Goal: Find specific page/section: Find specific page/section

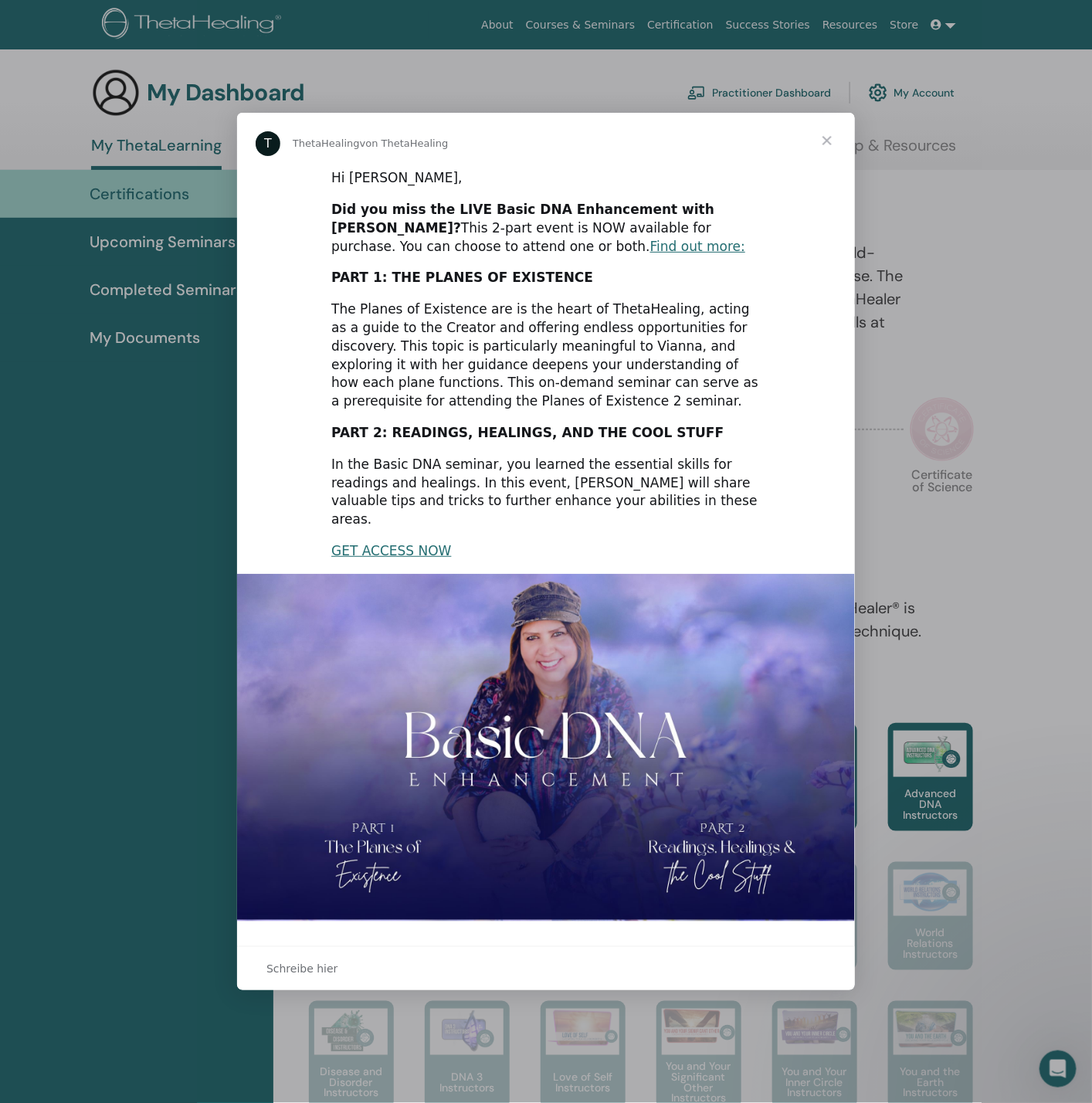
click at [826, 150] on span "Schließen" at bounding box center [827, 140] width 55 height 55
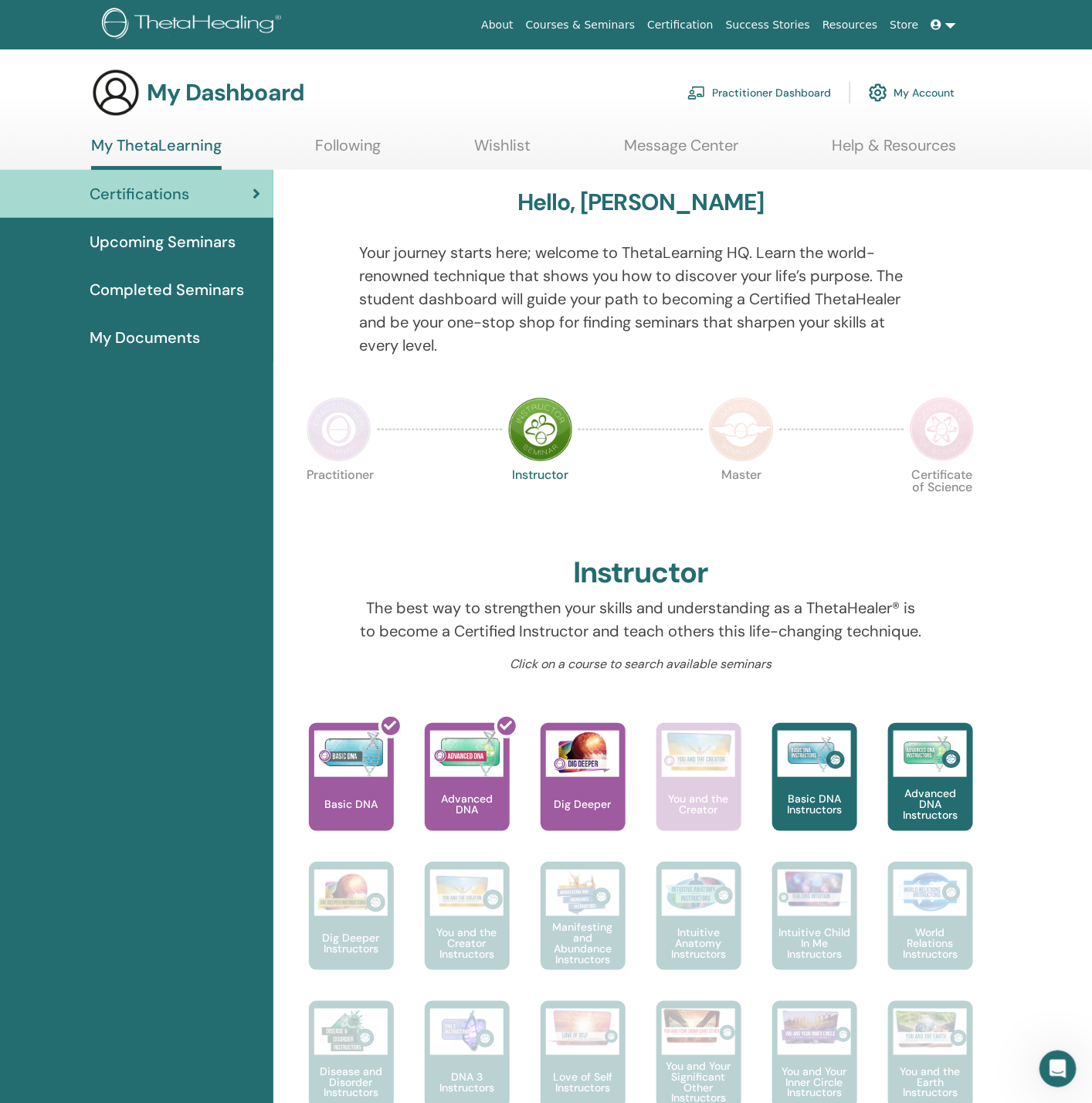
click at [795, 92] on link "Practitioner Dashboard" at bounding box center [759, 92] width 144 height 34
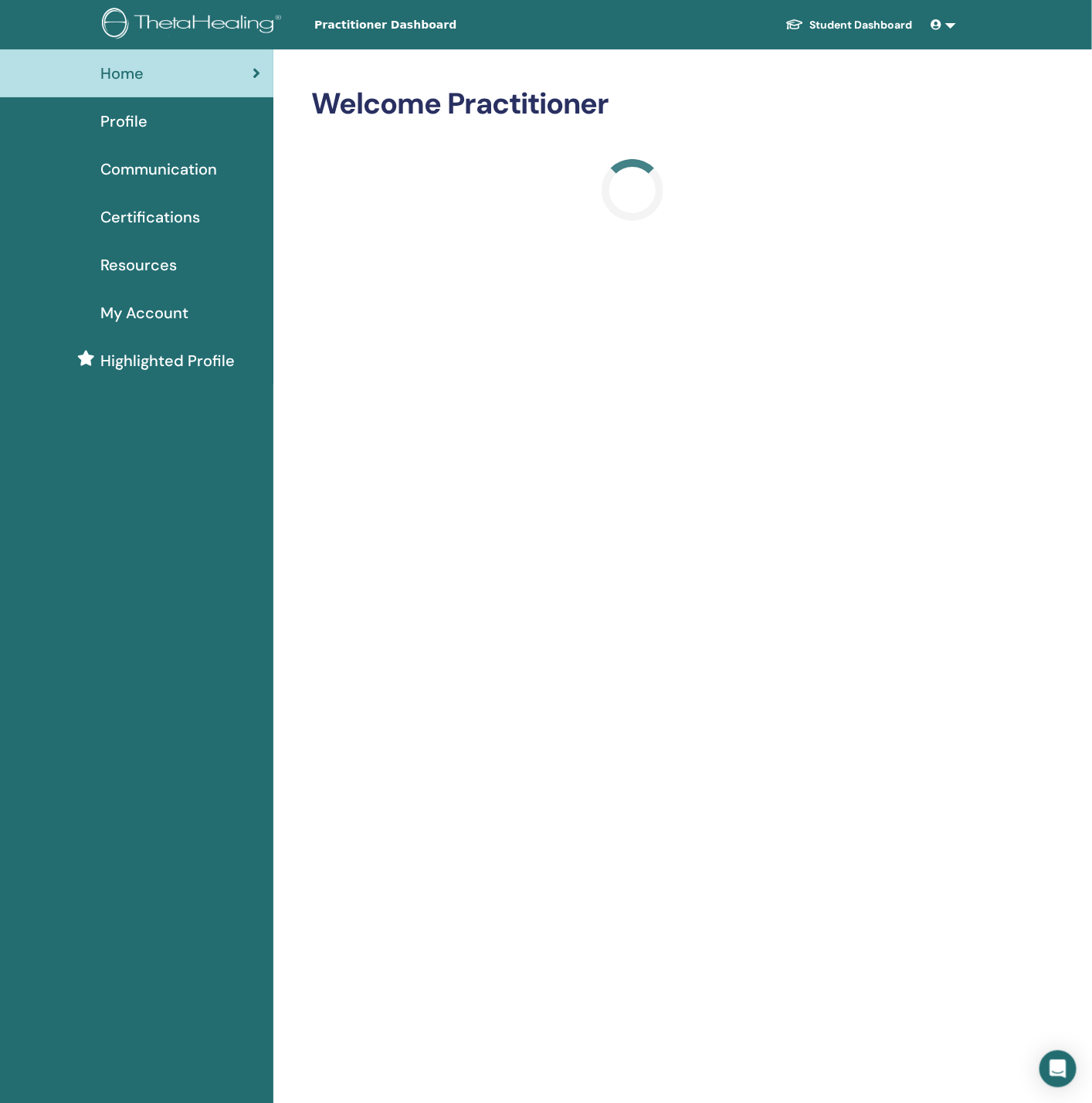
click at [144, 209] on span "Certifications" at bounding box center [150, 217] width 99 height 23
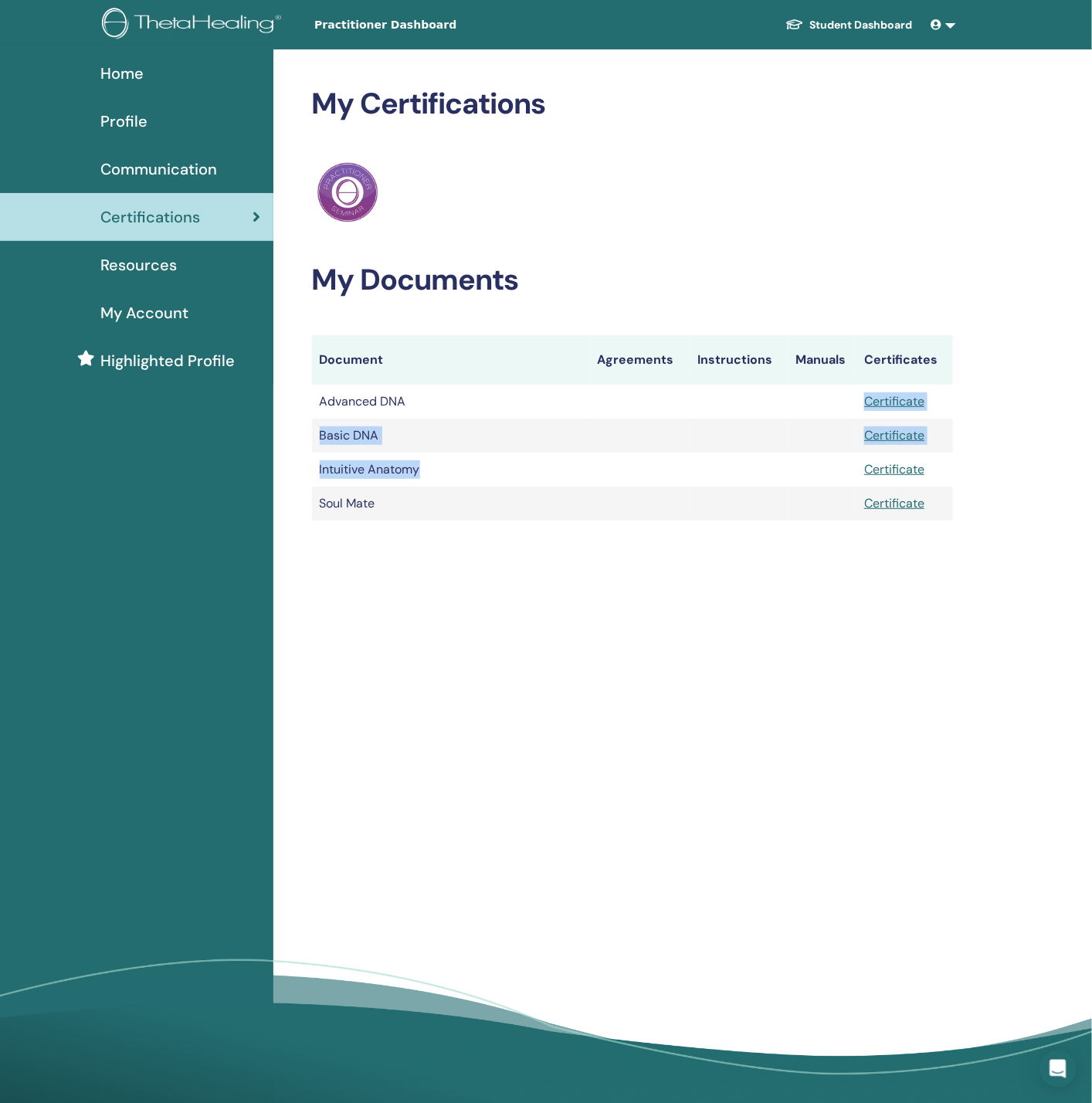
drag, startPoint x: 723, startPoint y: 396, endPoint x: 725, endPoint y: 454, distance: 58.0
click at [728, 463] on tbody "Advanced DNA Certificate Basic DNA Certificate Intuitive Anatomy" at bounding box center [633, 452] width 642 height 136
click at [724, 408] on td at bounding box center [738, 401] width 98 height 34
drag, startPoint x: 314, startPoint y: 399, endPoint x: 464, endPoint y: 403, distance: 150.1
click at [445, 403] on td "Advanced DNA" at bounding box center [451, 401] width 278 height 34
